Goal: Transaction & Acquisition: Download file/media

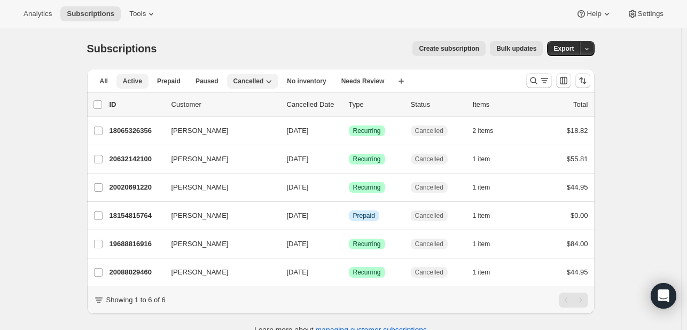
click at [143, 82] on button "Active" at bounding box center [132, 81] width 32 height 15
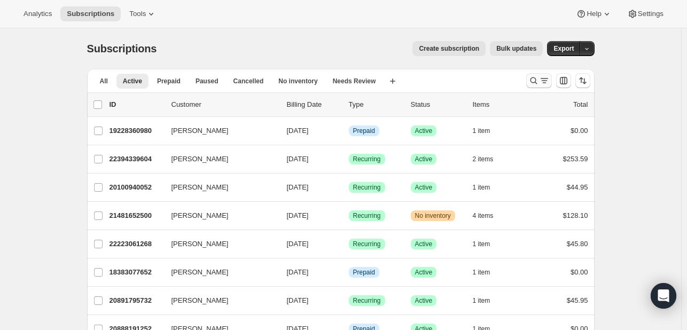
click at [539, 81] on icon "Search and filter results" at bounding box center [533, 80] width 11 height 11
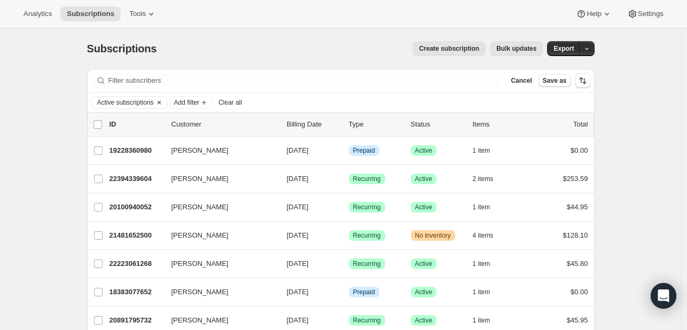
click at [162, 98] on icon "Clear" at bounding box center [159, 102] width 9 height 9
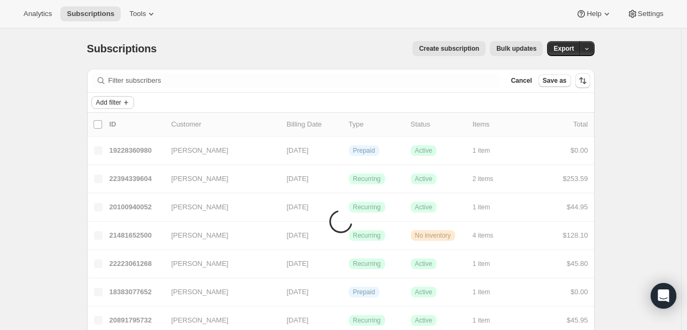
click at [117, 103] on span "Add filter" at bounding box center [108, 102] width 25 height 9
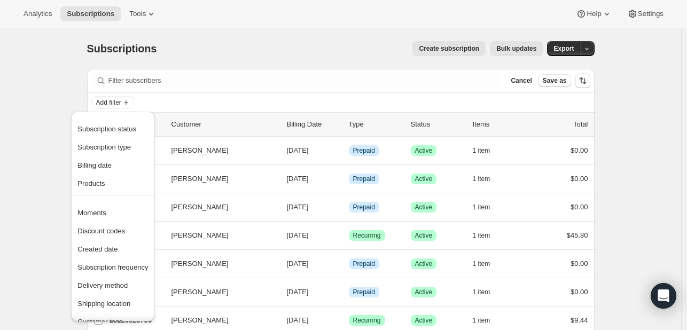
click at [199, 102] on div "Add filter" at bounding box center [340, 102] width 499 height 13
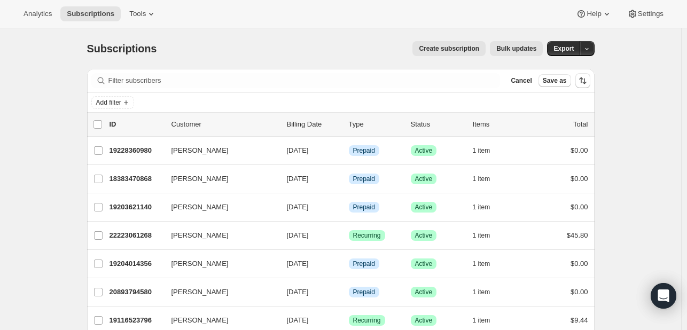
click at [531, 67] on div "Subscriptions. This page is ready Subscriptions Create subscription Bulk update…" at bounding box center [340, 48] width 507 height 41
click at [525, 81] on span "Cancel" at bounding box center [520, 80] width 21 height 9
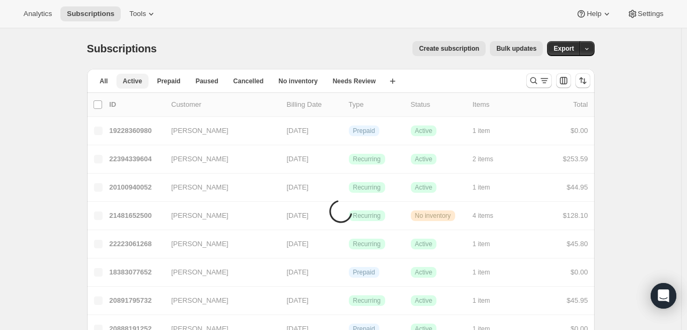
click at [137, 81] on span "Active" at bounding box center [132, 81] width 19 height 9
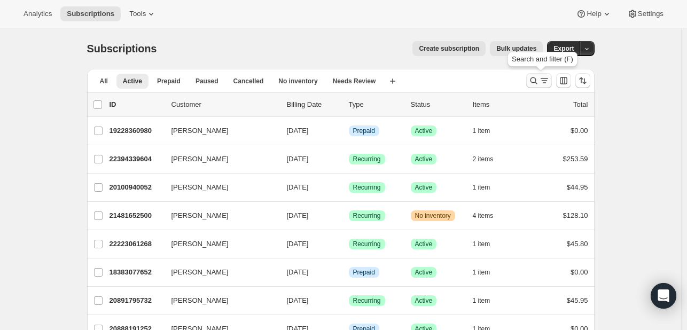
click at [536, 79] on icon "Search and filter results" at bounding box center [533, 80] width 11 height 11
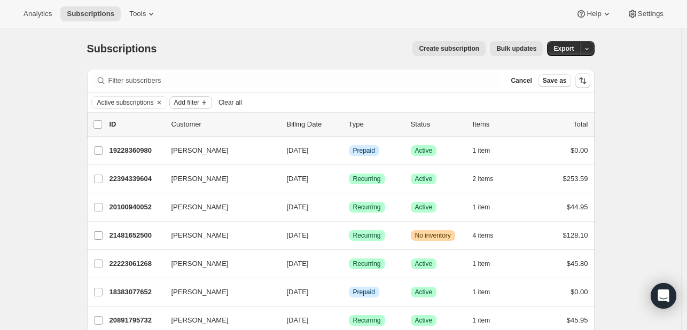
click at [203, 106] on icon "Add filter" at bounding box center [204, 102] width 9 height 9
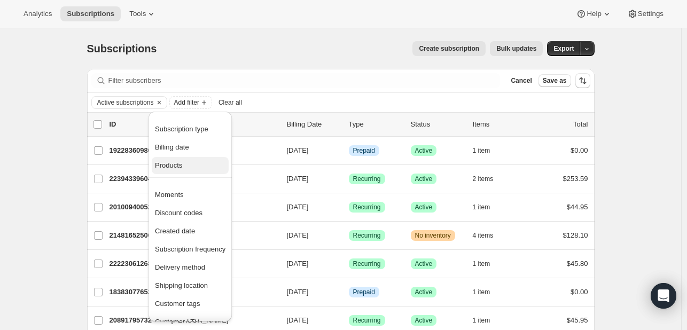
click at [177, 163] on span "Products" at bounding box center [168, 165] width 27 height 8
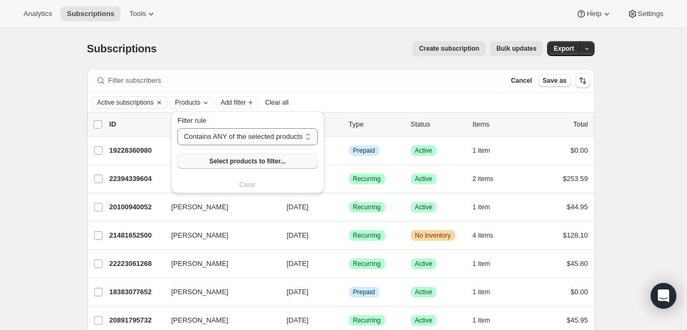
click at [233, 161] on span "Select products to filter..." at bounding box center [247, 161] width 76 height 9
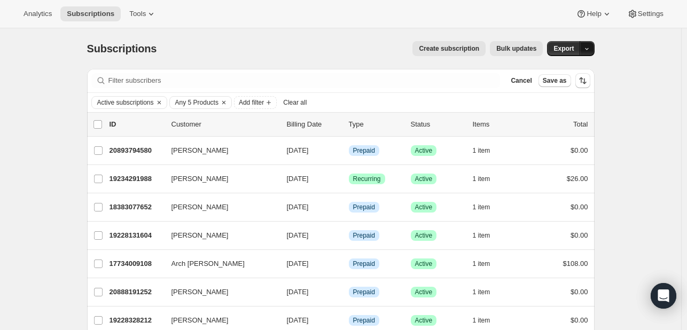
click at [587, 47] on icon "button" at bounding box center [586, 48] width 7 height 7
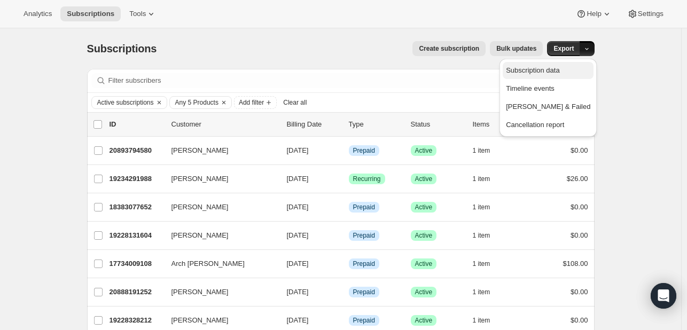
click at [564, 76] on button "Subscription data" at bounding box center [547, 70] width 91 height 17
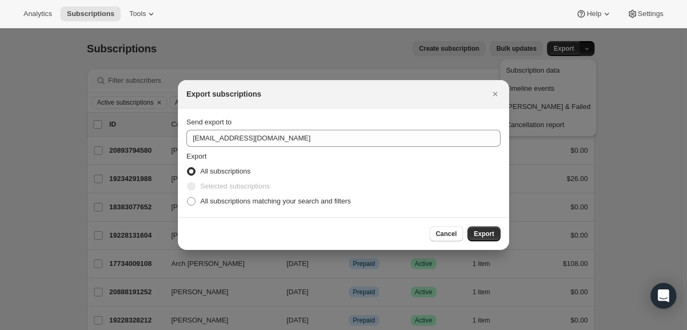
click at [252, 148] on div "Send export to [EMAIL_ADDRESS][DOMAIN_NAME] Export All subscriptions Selected s…" at bounding box center [343, 163] width 314 height 92
click at [226, 203] on span "All subscriptions matching your search and filters" at bounding box center [275, 201] width 151 height 8
click at [187, 198] on input "All subscriptions matching your search and filters" at bounding box center [187, 197] width 1 height 1
radio input "true"
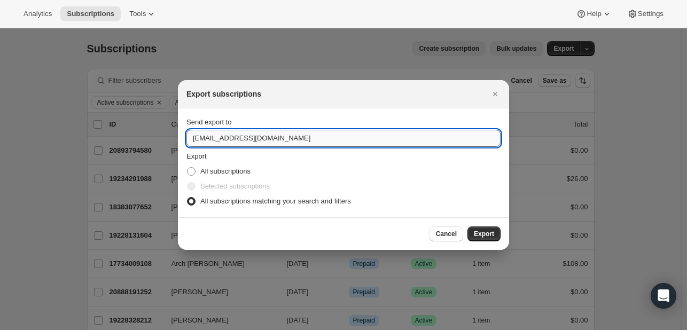
click at [223, 145] on input "[EMAIL_ADDRESS][DOMAIN_NAME]" at bounding box center [343, 138] width 314 height 17
click at [206, 143] on input "[EMAIL_ADDRESS][DOMAIN_NAME]" at bounding box center [343, 138] width 314 height 17
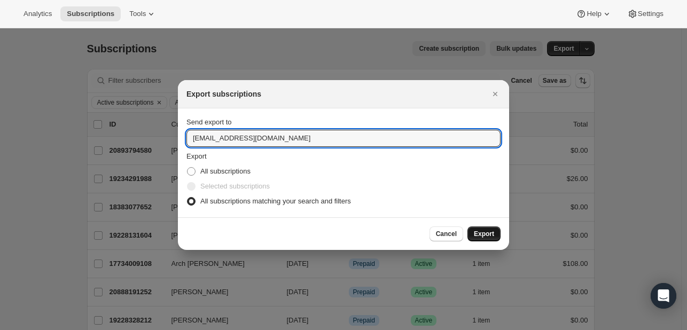
type input "[EMAIL_ADDRESS][DOMAIN_NAME]"
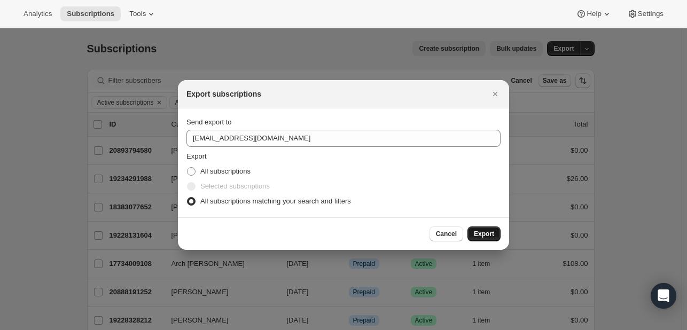
click at [478, 227] on button "Export" at bounding box center [483, 233] width 33 height 15
click at [481, 235] on span "Export" at bounding box center [484, 234] width 20 height 9
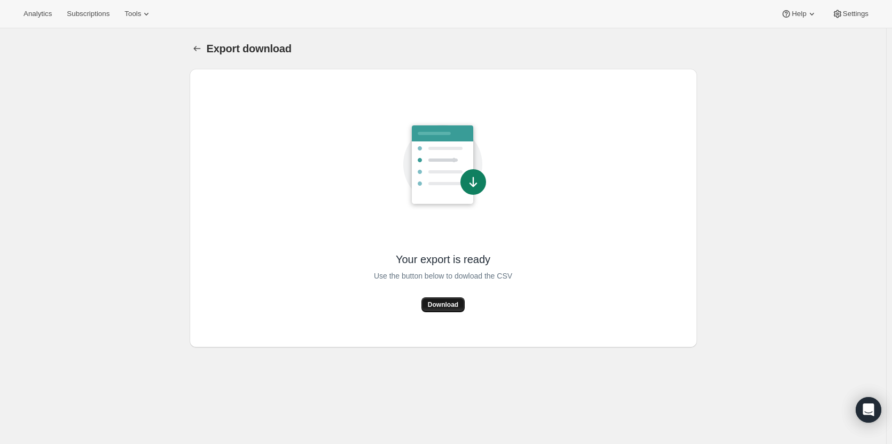
click at [446, 305] on span "Download" at bounding box center [443, 305] width 30 height 9
